Goal: Transaction & Acquisition: Obtain resource

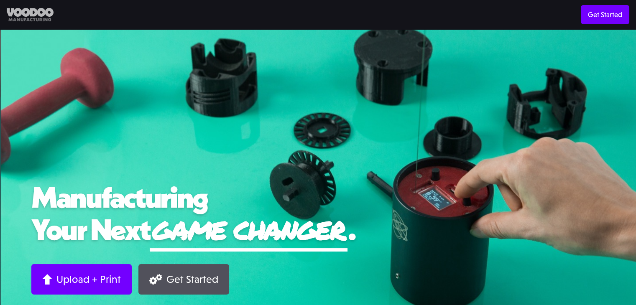
click at [35, 13] on img at bounding box center [30, 15] width 47 height 14
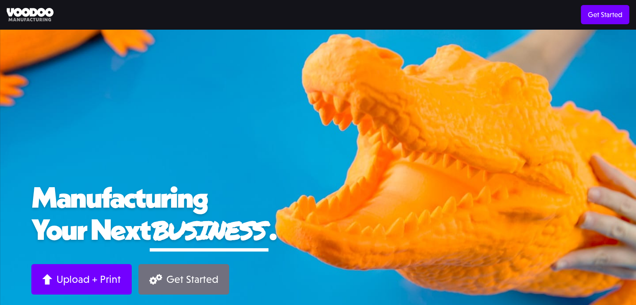
click at [186, 275] on div "Get Started" at bounding box center [192, 279] width 52 height 13
